Goal: Task Accomplishment & Management: Contribute content

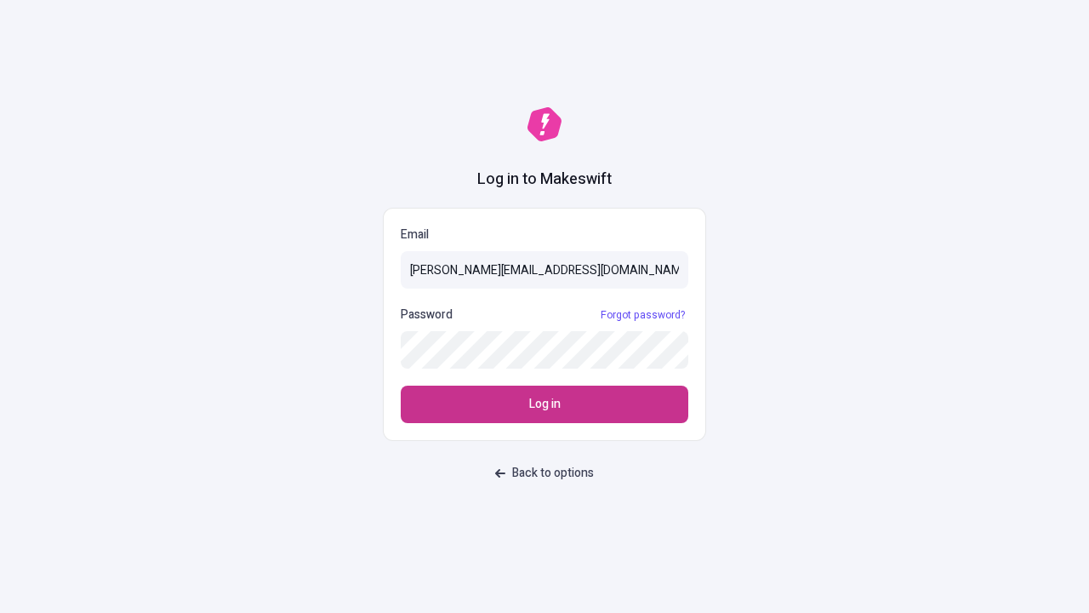
click at [545, 404] on span "Log in" at bounding box center [544, 404] width 31 height 19
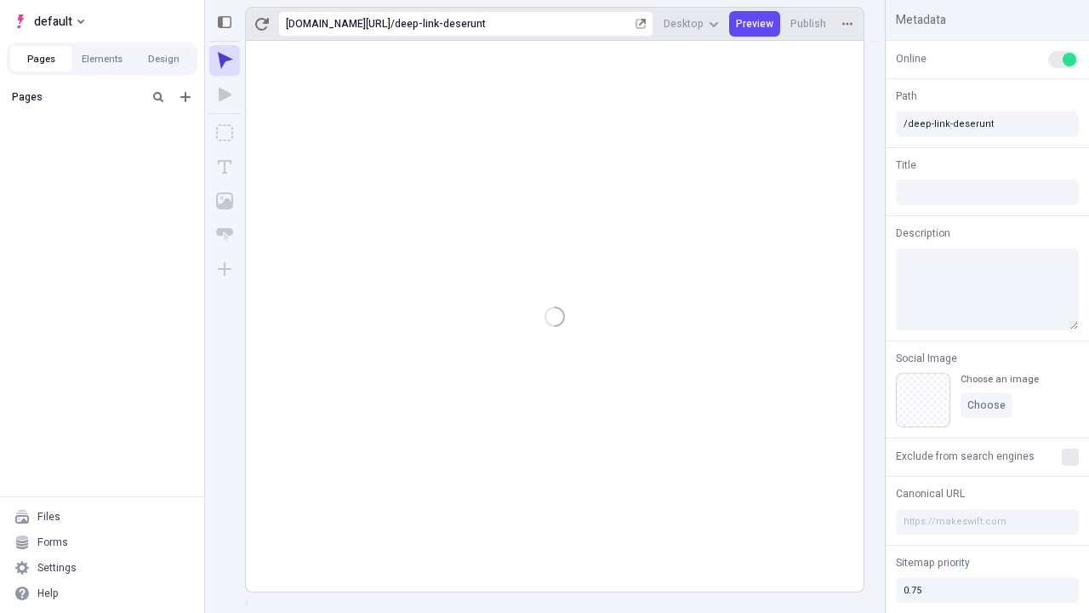
type input "/deep-link-deserunt"
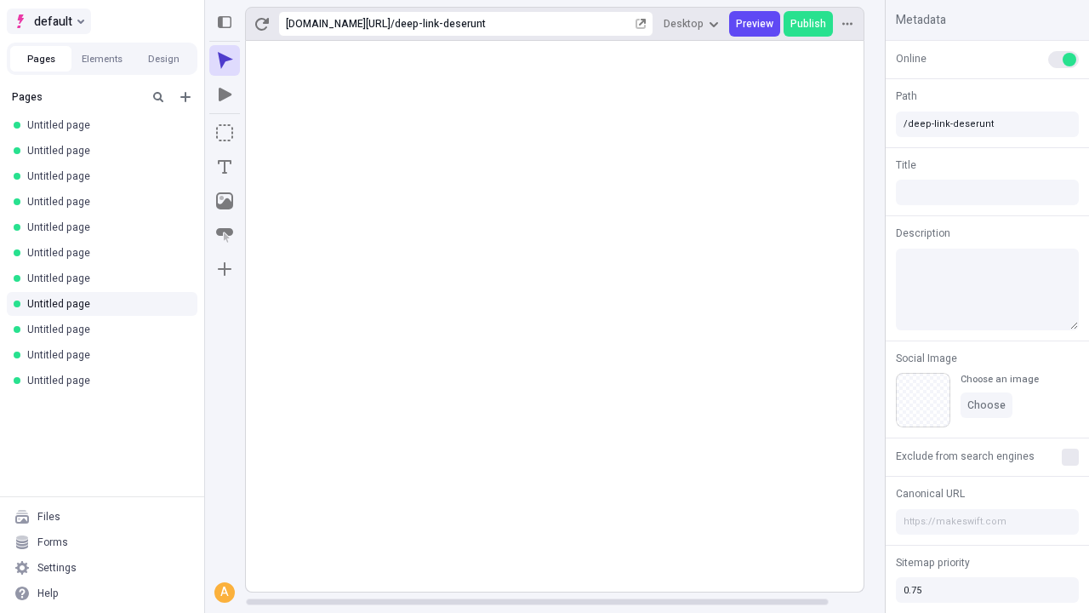
click at [48, 21] on span "default" at bounding box center [53, 21] width 38 height 20
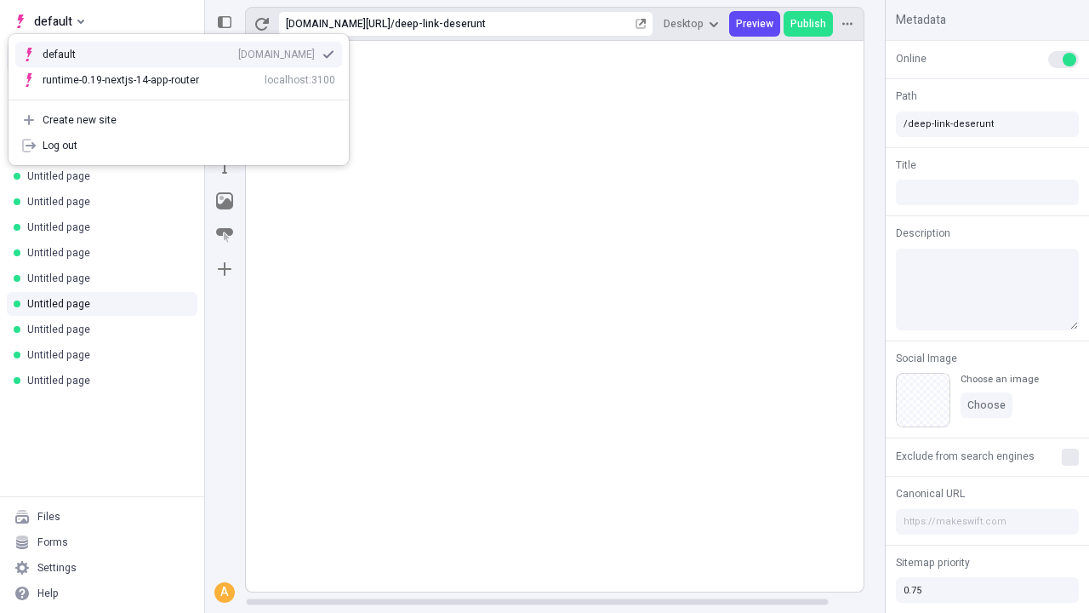
click at [179, 120] on div "Create new site" at bounding box center [189, 120] width 293 height 14
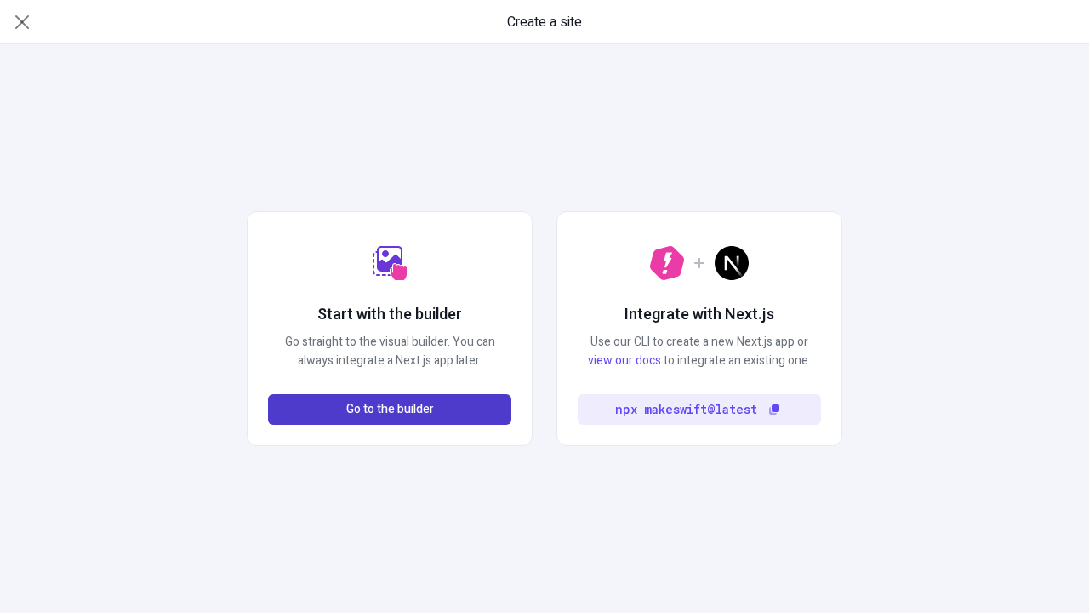
click at [390, 409] on span "Go to the builder" at bounding box center [390, 409] width 88 height 19
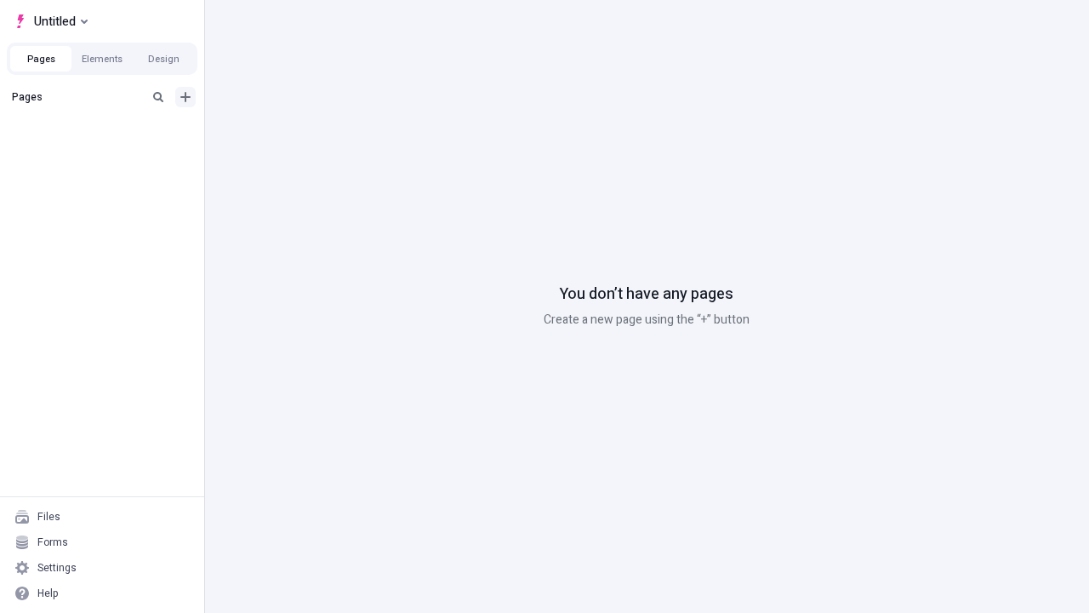
click at [186, 97] on icon "Add new" at bounding box center [185, 97] width 10 height 10
click at [276, 132] on span "Blank page" at bounding box center [286, 132] width 106 height 14
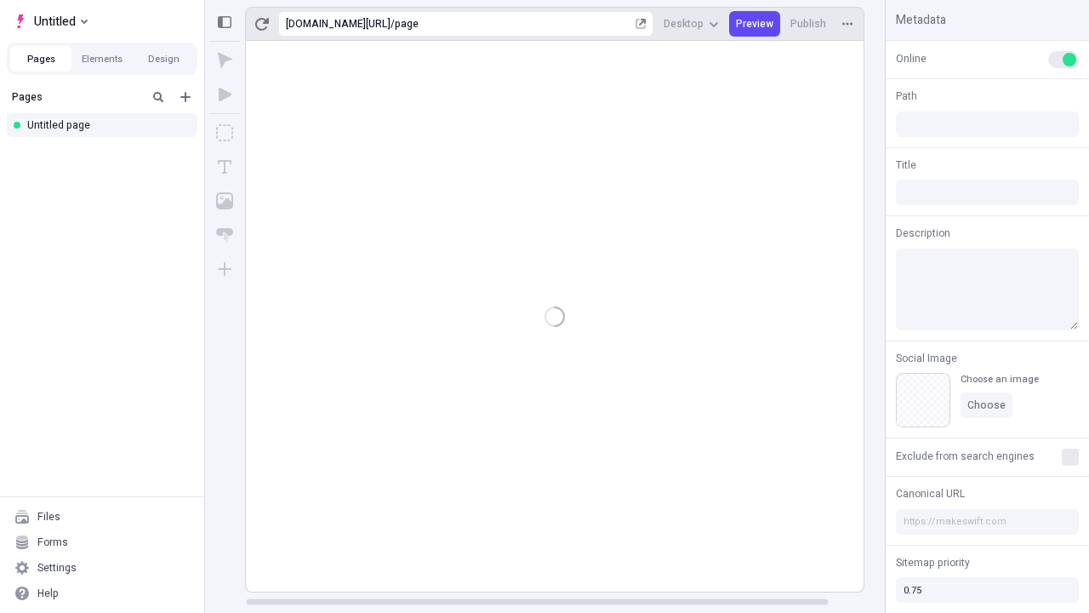
type input "/page"
click at [809, 24] on span "Publish" at bounding box center [809, 24] width 36 height 14
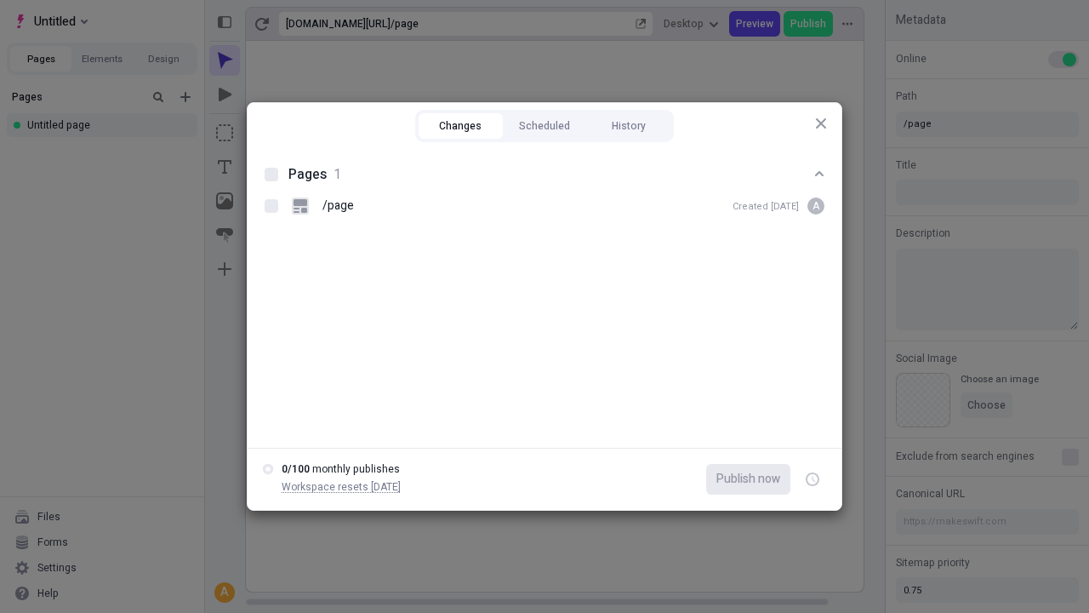
click at [460, 126] on button "Changes" at bounding box center [461, 126] width 84 height 26
click at [271, 174] on div at bounding box center [272, 175] width 14 height 14
checkbox input "true"
click at [813, 479] on icon "button" at bounding box center [814, 480] width 4 height 6
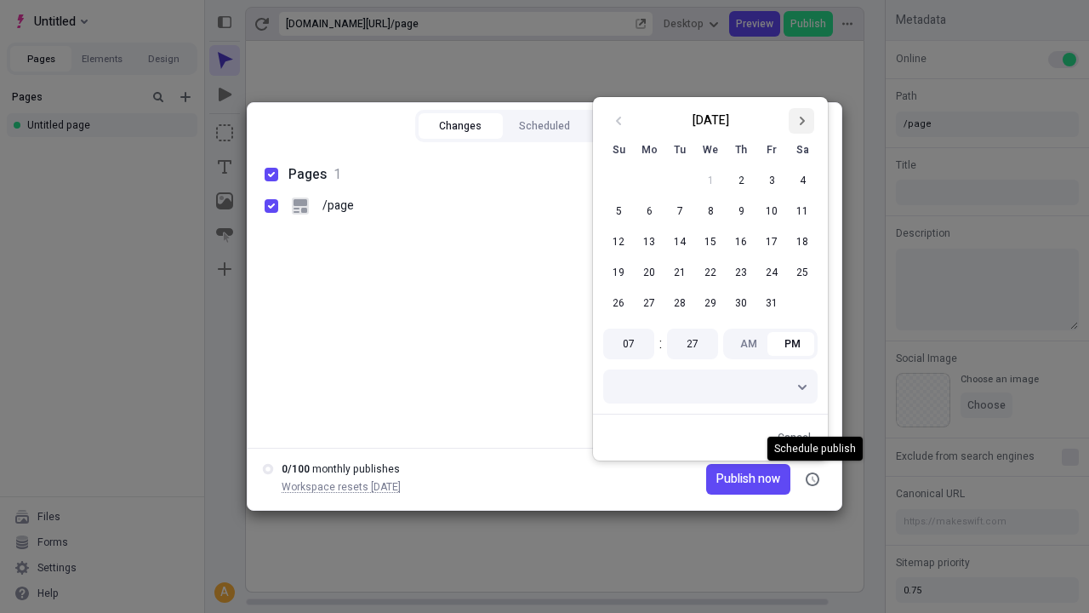
click at [802, 121] on icon "Go to next month" at bounding box center [802, 121] width 10 height 10
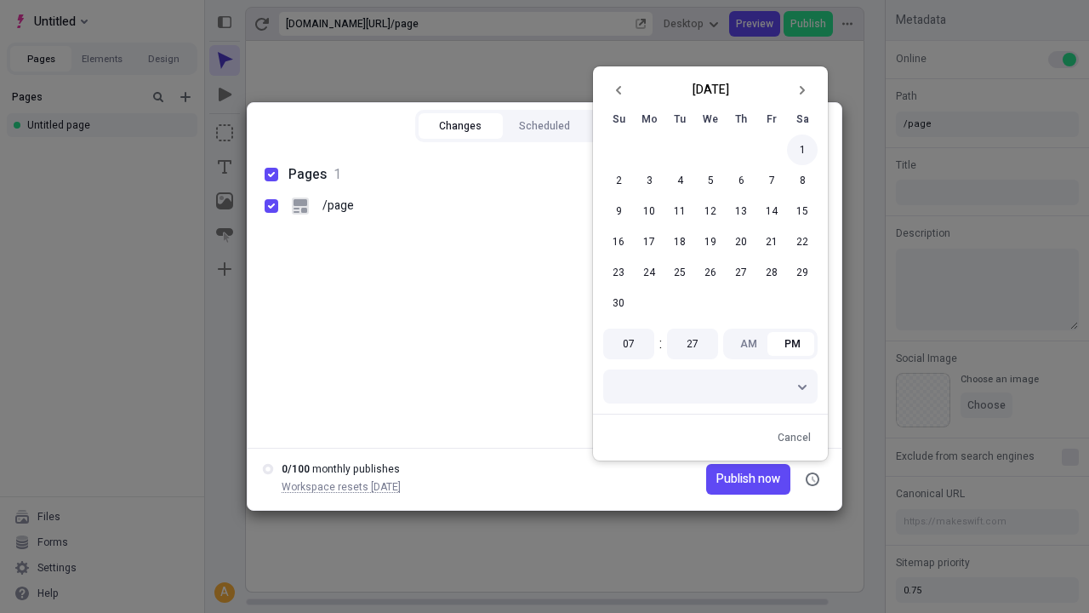
click at [802, 150] on button "1" at bounding box center [802, 149] width 31 height 31
click at [722, 479] on span "Publish on [DATE]" at bounding box center [733, 479] width 94 height 19
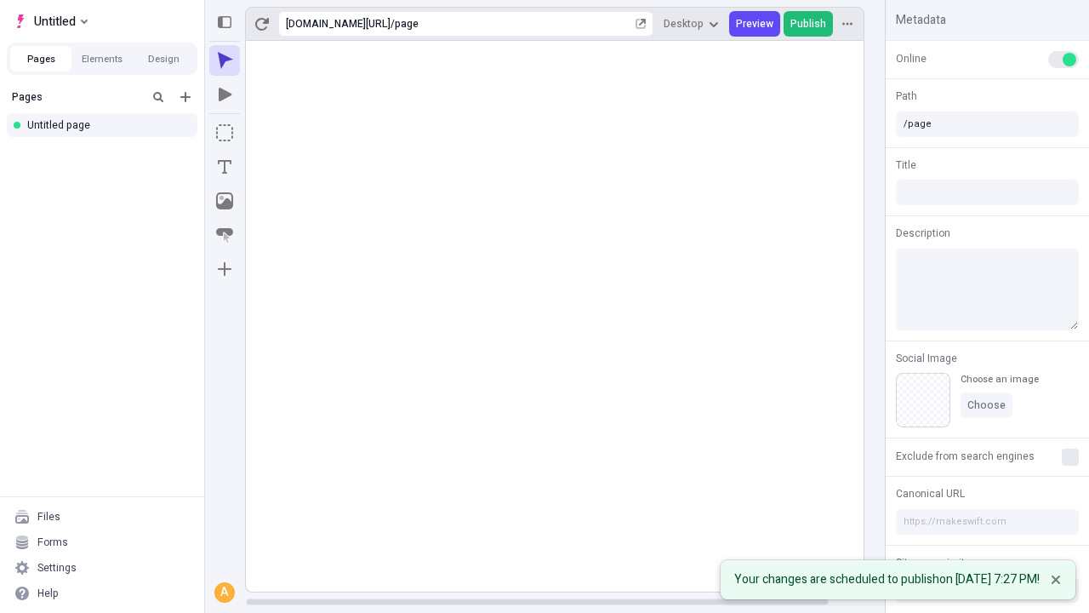
click at [809, 24] on span "Publish" at bounding box center [809, 24] width 36 height 14
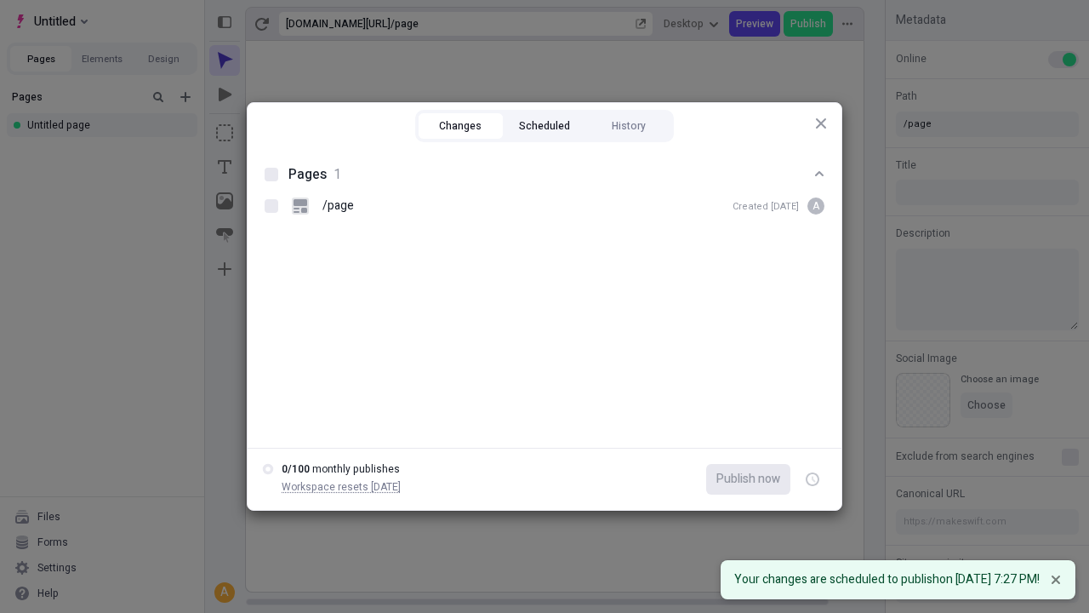
click at [545, 126] on button "Scheduled" at bounding box center [545, 126] width 84 height 26
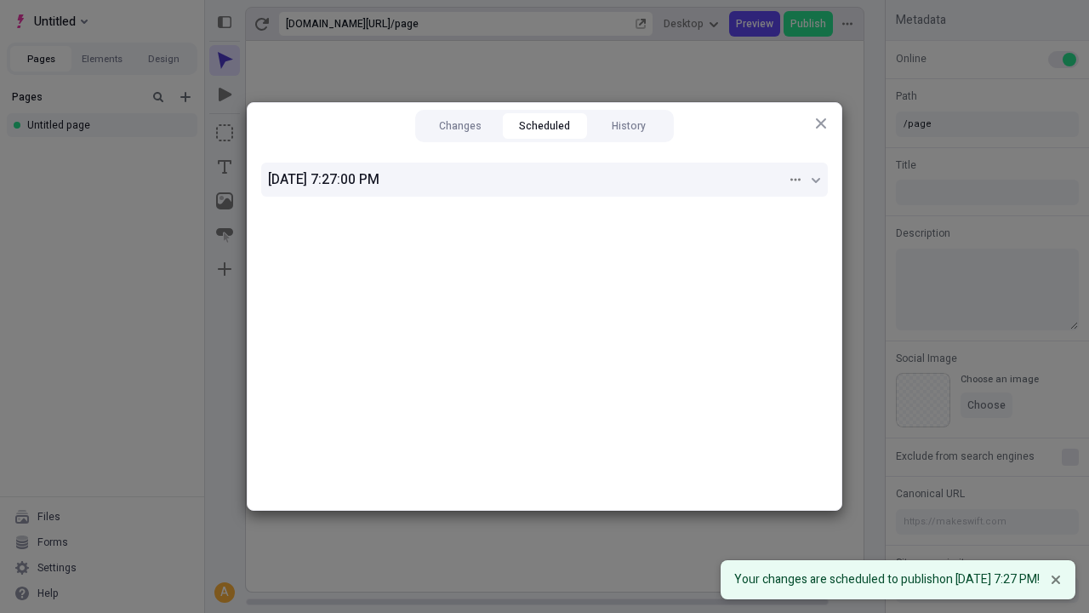
click at [545, 180] on div "[DATE] 7:27:00 PM" at bounding box center [527, 179] width 519 height 20
